Goal: Task Accomplishment & Management: Manage account settings

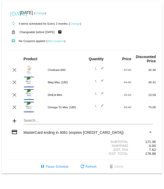
click at [59, 71] on div "Choleast-900" at bounding box center [63, 69] width 37 height 3
click at [102, 69] on mat-icon "edit" at bounding box center [100, 70] width 6 height 6
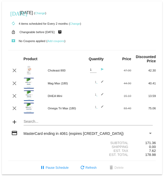
click at [100, 69] on div "1 Quantity send" at bounding box center [94, 70] width 19 height 12
click at [93, 71] on input "1" at bounding box center [93, 69] width 7 height 3
type input "2"
click at [102, 71] on mat-icon "send" at bounding box center [100, 71] width 6 height 6
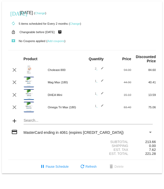
click at [101, 71] on mat-icon "edit" at bounding box center [100, 70] width 6 height 6
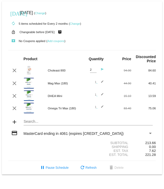
click at [95, 71] on input "2" at bounding box center [93, 69] width 7 height 3
type input "1"
click at [100, 73] on mat-icon "send" at bounding box center [100, 71] width 6 height 6
